Goal: Complete application form

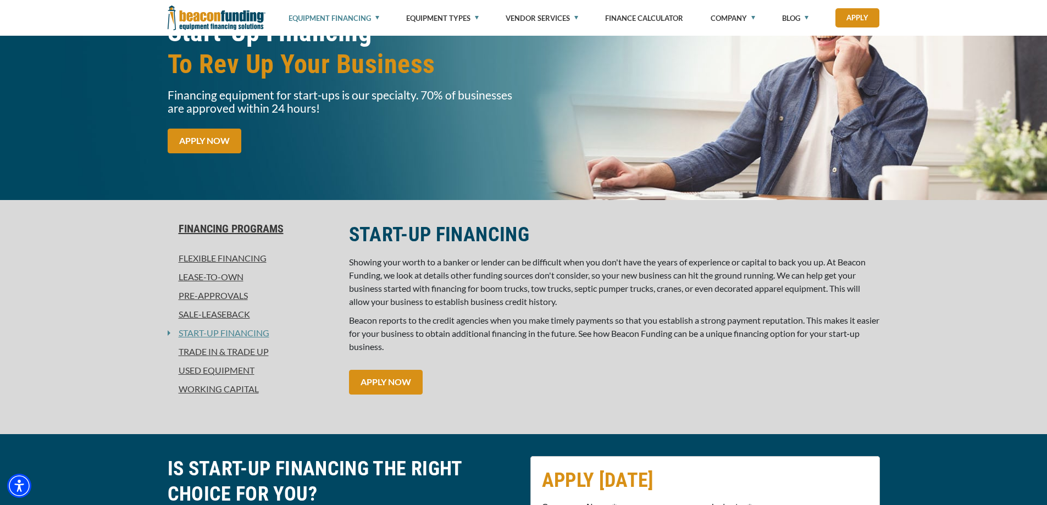
click at [236, 294] on link "Pre-approvals" at bounding box center [252, 295] width 168 height 13
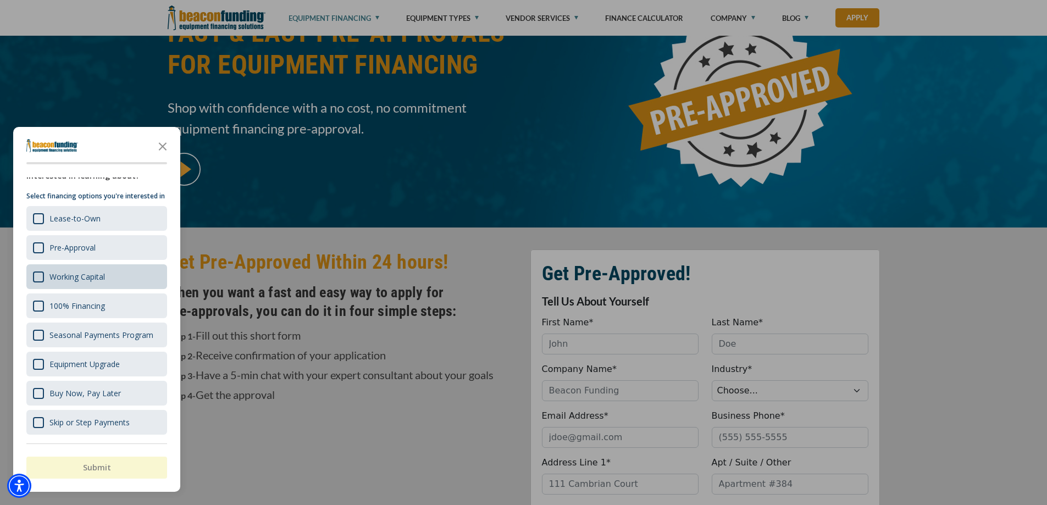
scroll to position [330, 0]
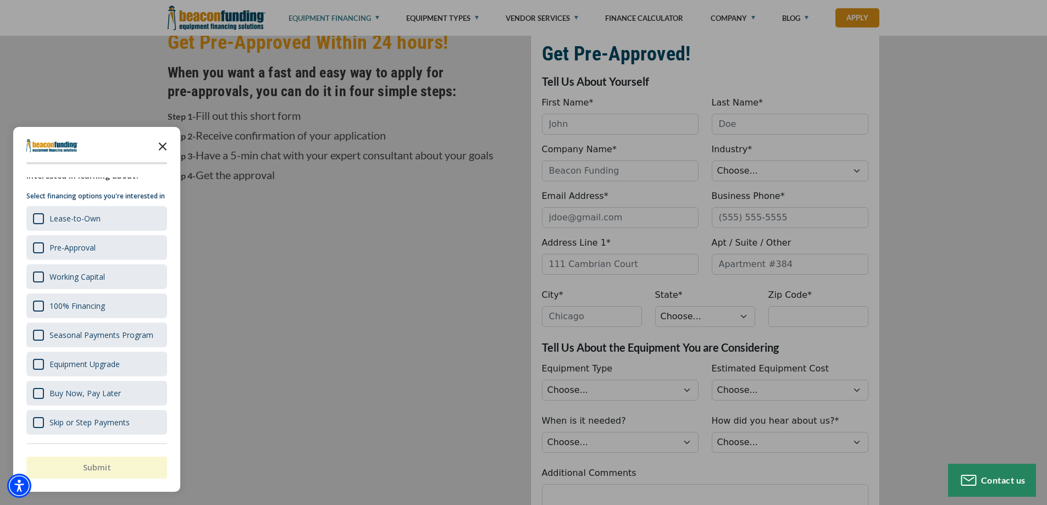
click at [163, 145] on icon "Close the survey" at bounding box center [163, 146] width 22 height 22
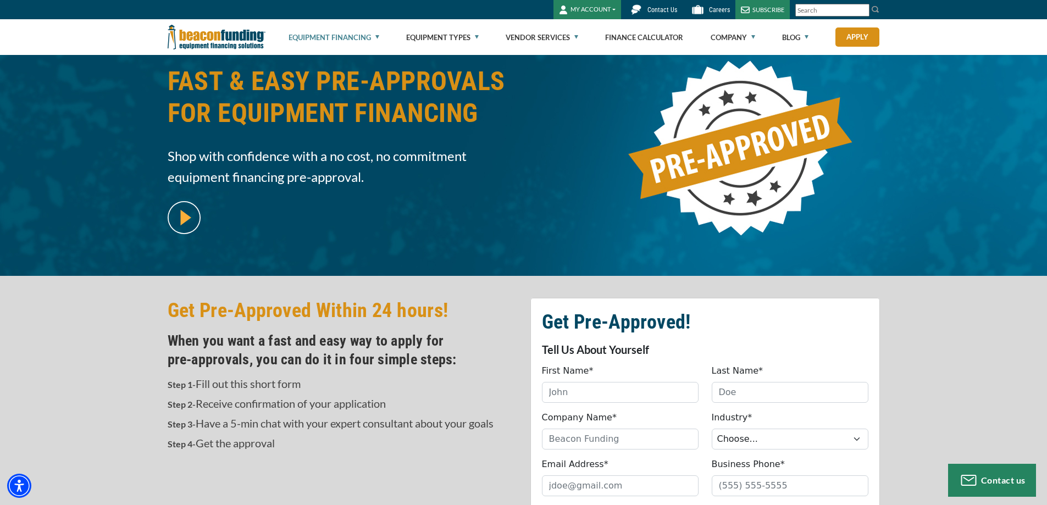
scroll to position [0, 0]
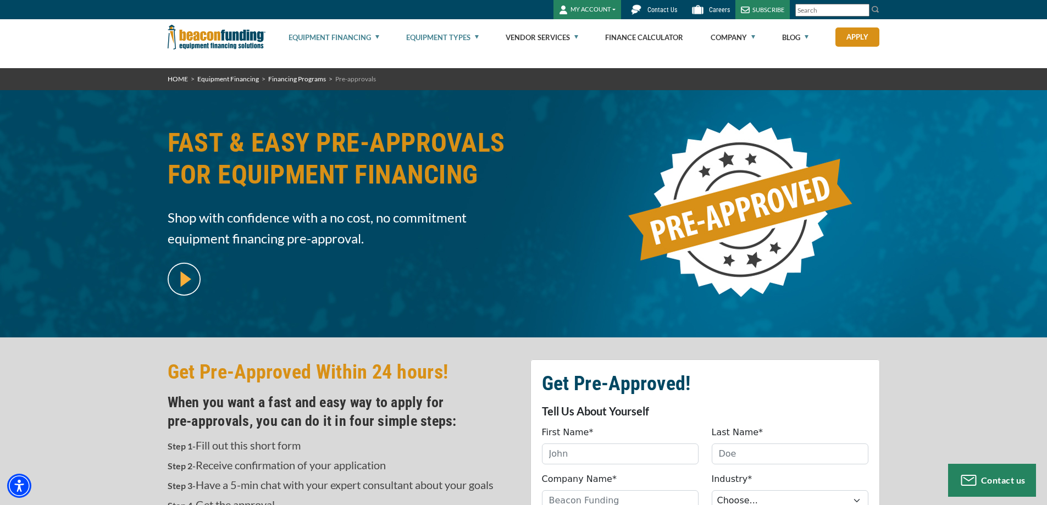
click at [446, 39] on link "Equipment Types" at bounding box center [442, 37] width 73 height 35
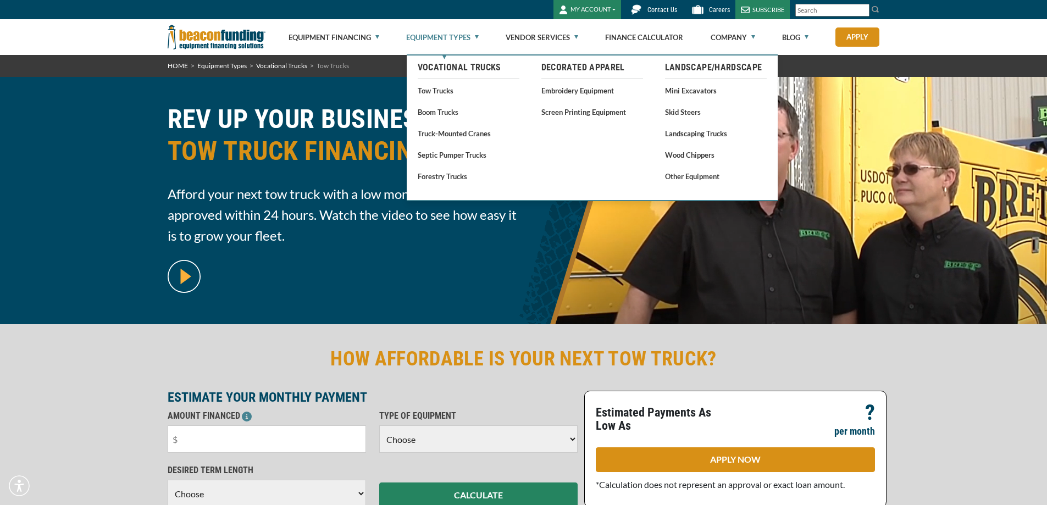
click at [434, 38] on link "Equipment Types" at bounding box center [442, 37] width 73 height 35
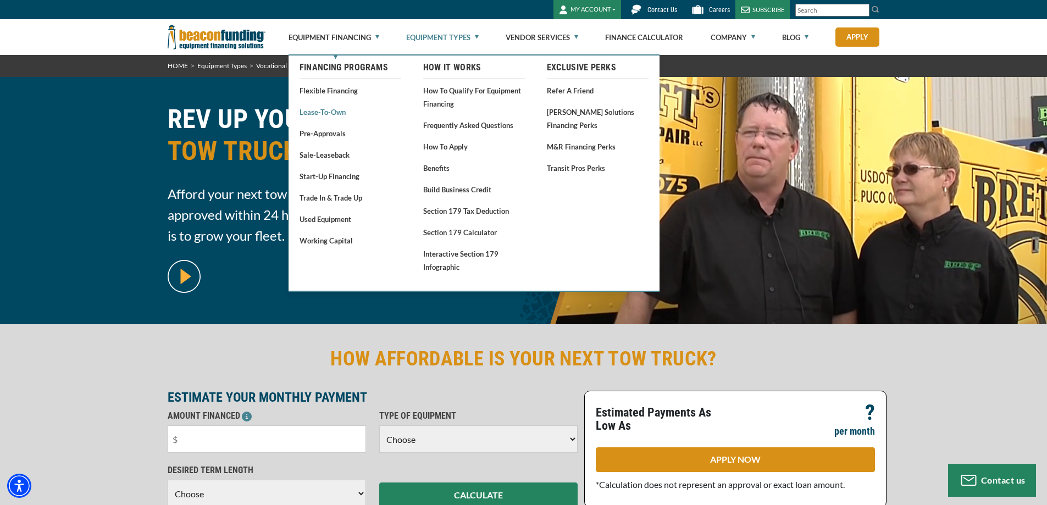
click at [325, 114] on link "Lease-To-Own" at bounding box center [350, 112] width 102 height 14
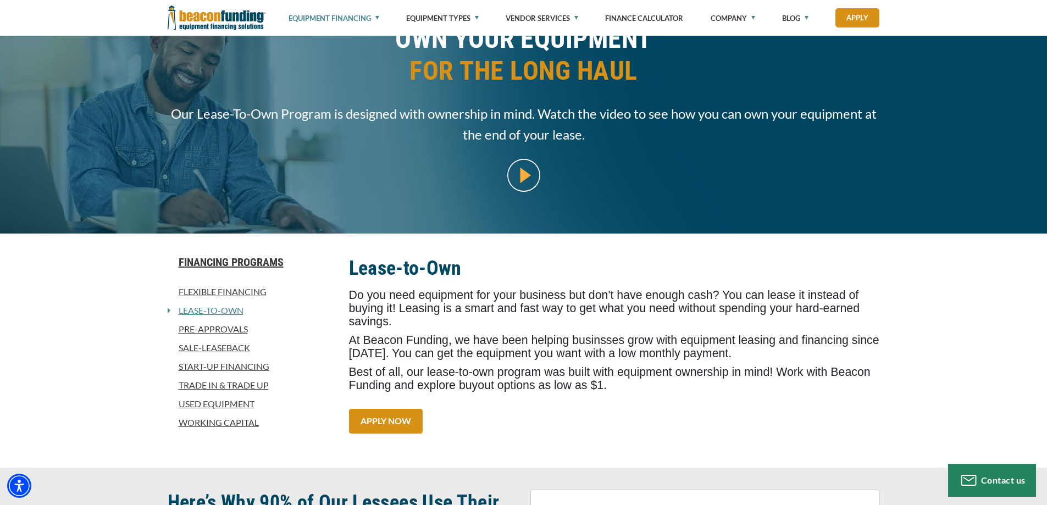
scroll to position [110, 0]
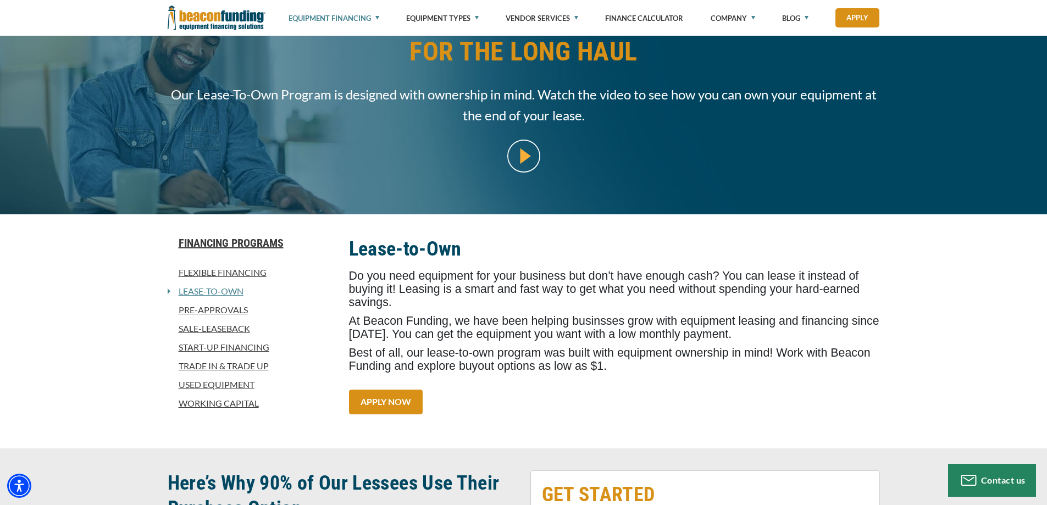
click at [211, 384] on link "Used Equipment" at bounding box center [252, 384] width 168 height 13
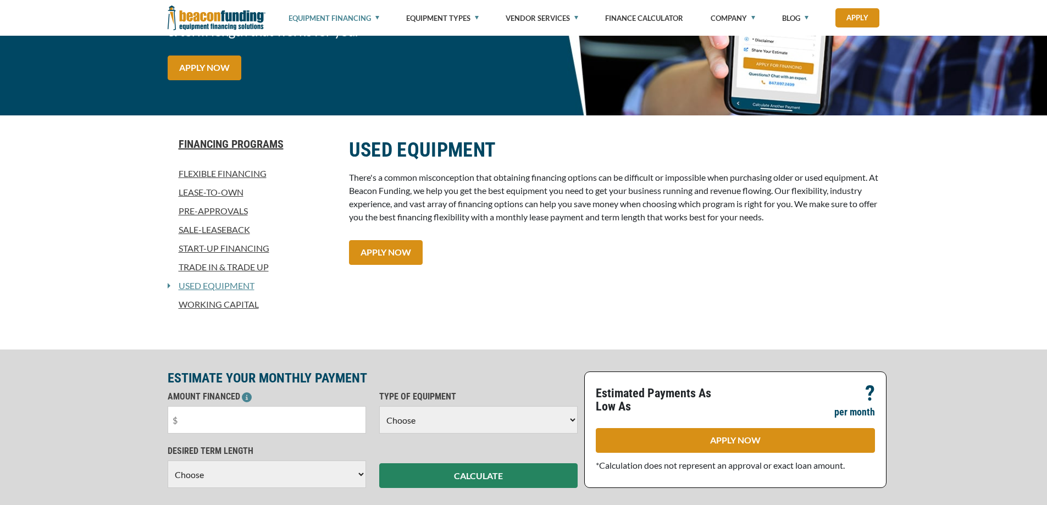
scroll to position [220, 0]
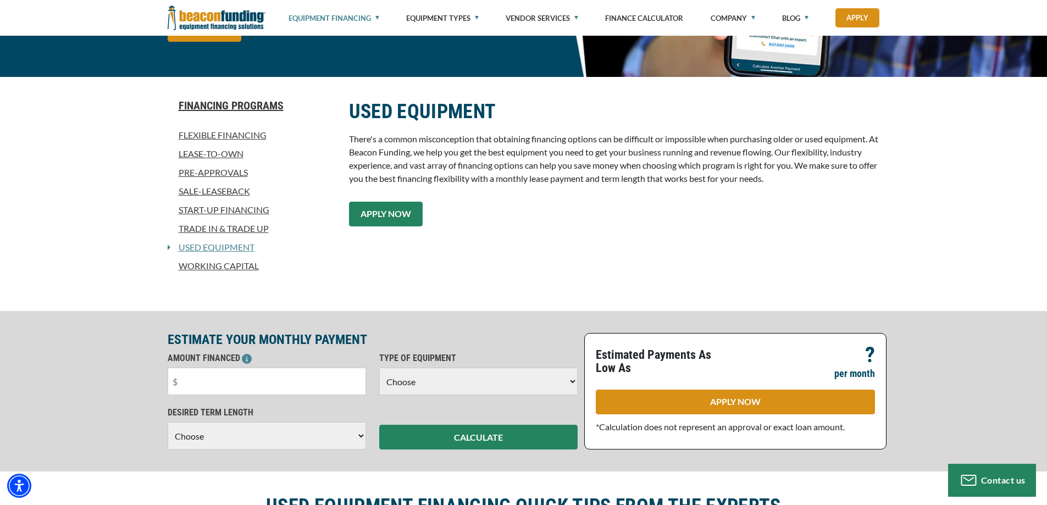
click at [392, 208] on link "APPLY NOW" at bounding box center [386, 214] width 74 height 25
